Goal: Information Seeking & Learning: Understand process/instructions

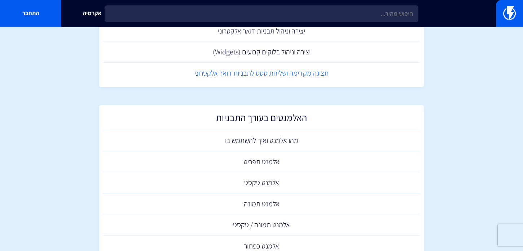
scroll to position [99, 0]
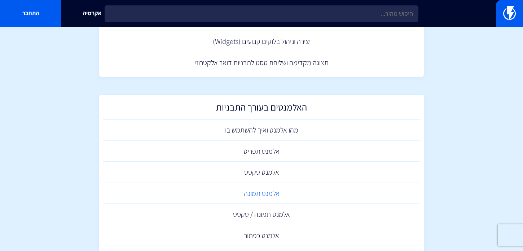
click at [276, 190] on link "אלמנט תמונה" at bounding box center [261, 193] width 317 height 21
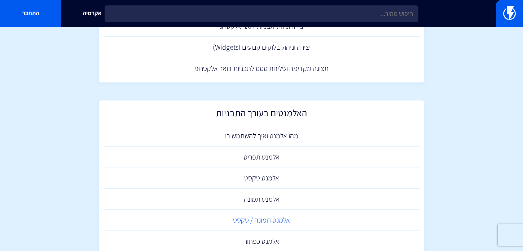
click at [276, 224] on link "אלמנט תמונה / טקסט" at bounding box center [261, 220] width 317 height 21
